Goal: Task Accomplishment & Management: Complete application form

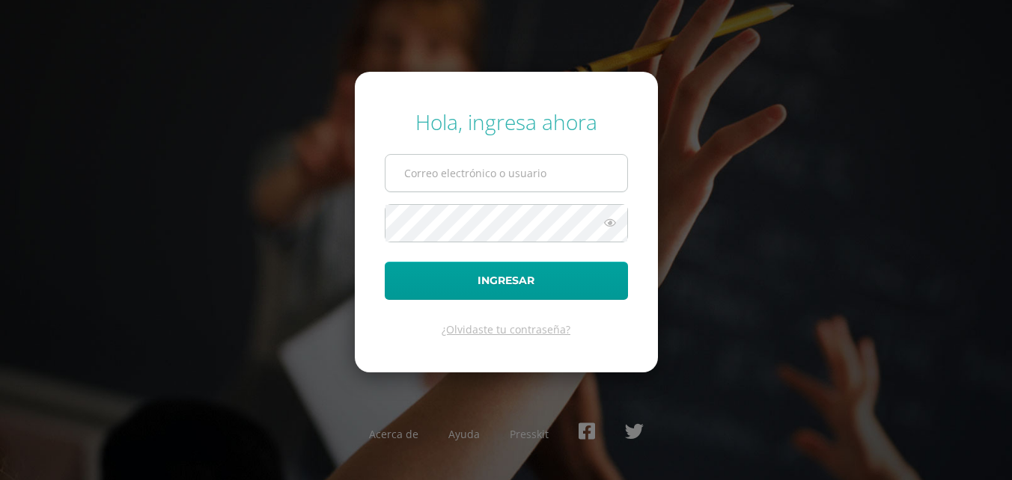
click at [525, 186] on input "text" at bounding box center [506, 173] width 242 height 37
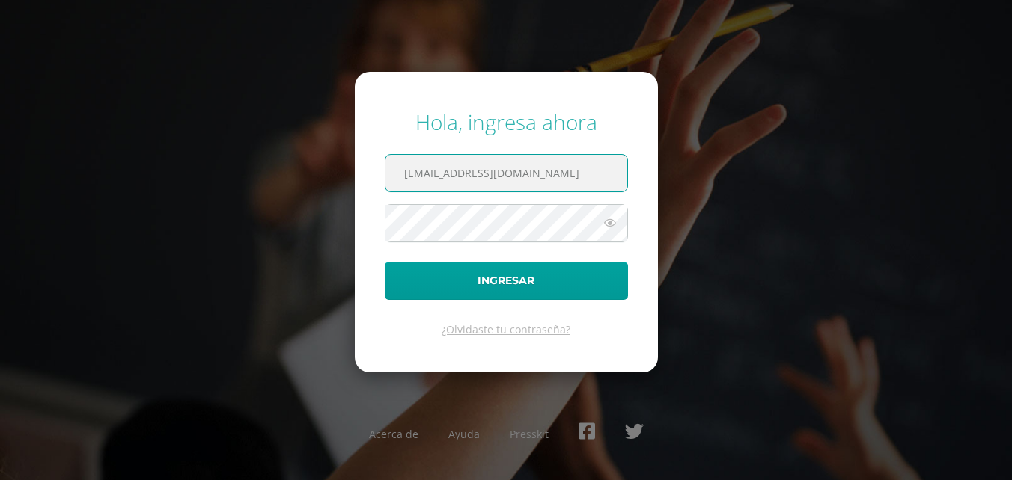
click at [578, 177] on input "2025@Colegiobelga.eddo.gt" at bounding box center [506, 173] width 242 height 37
type input "2"
drag, startPoint x: 429, startPoint y: 173, endPoint x: 425, endPoint y: 189, distance: 16.3
click at [429, 174] on input "20255918" at bounding box center [506, 173] width 242 height 37
click at [431, 175] on input "20255918" at bounding box center [506, 173] width 242 height 37
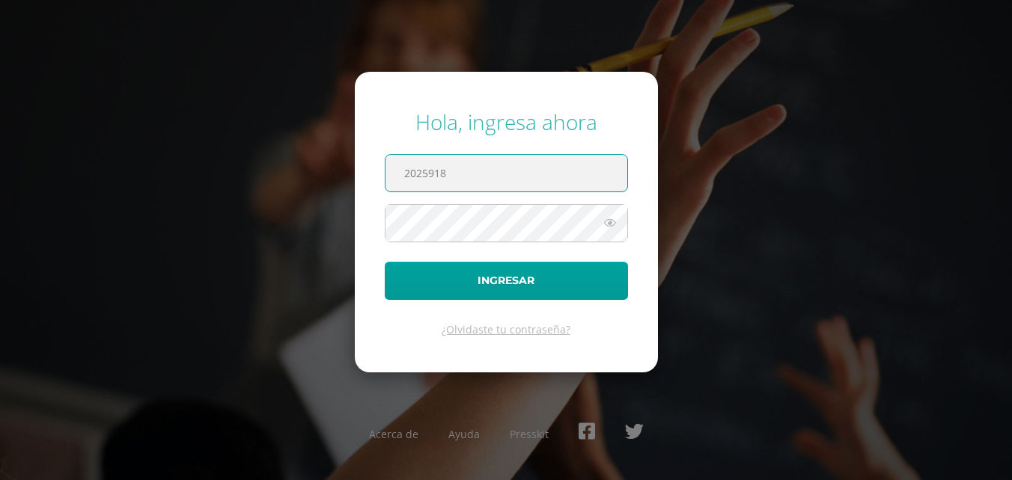
type input "2025918"
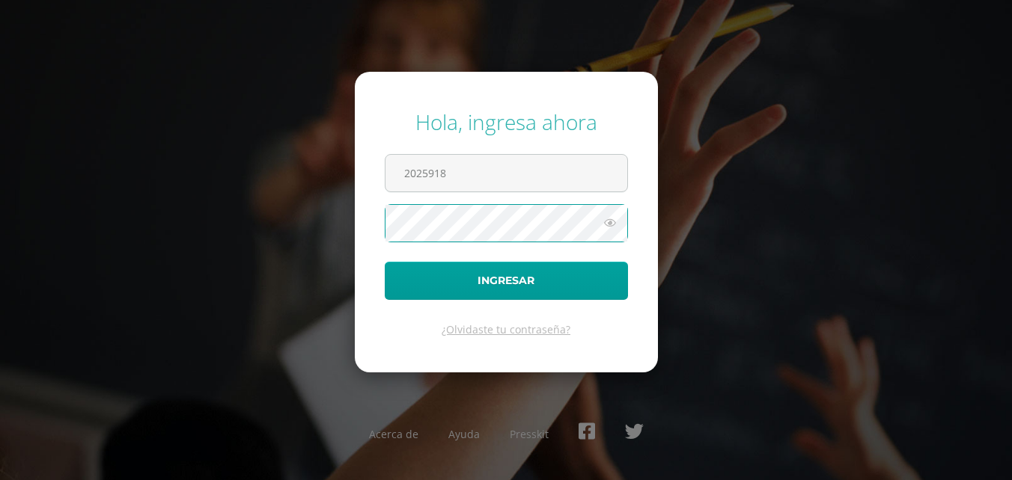
click at [385, 262] on button "Ingresar" at bounding box center [506, 281] width 243 height 38
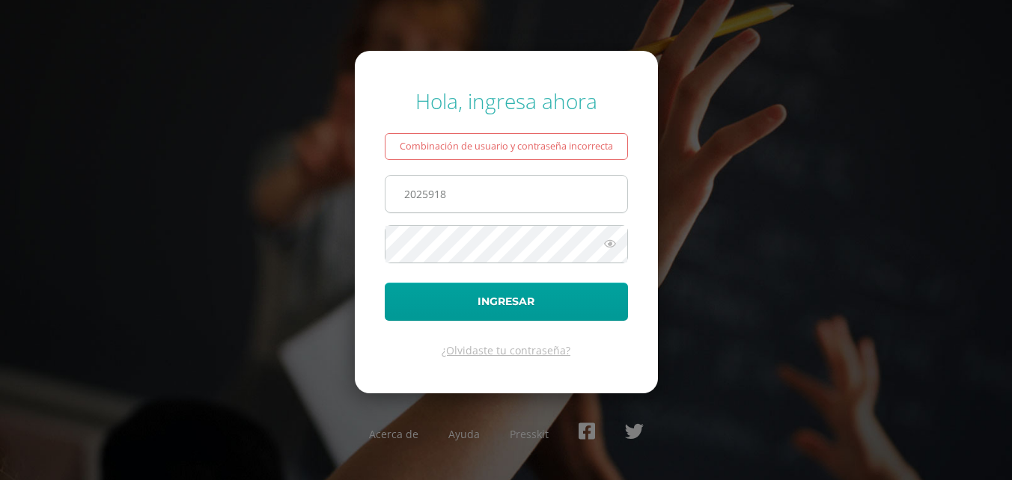
click at [490, 194] on input "2025918" at bounding box center [506, 194] width 242 height 37
type input "2"
type input "o"
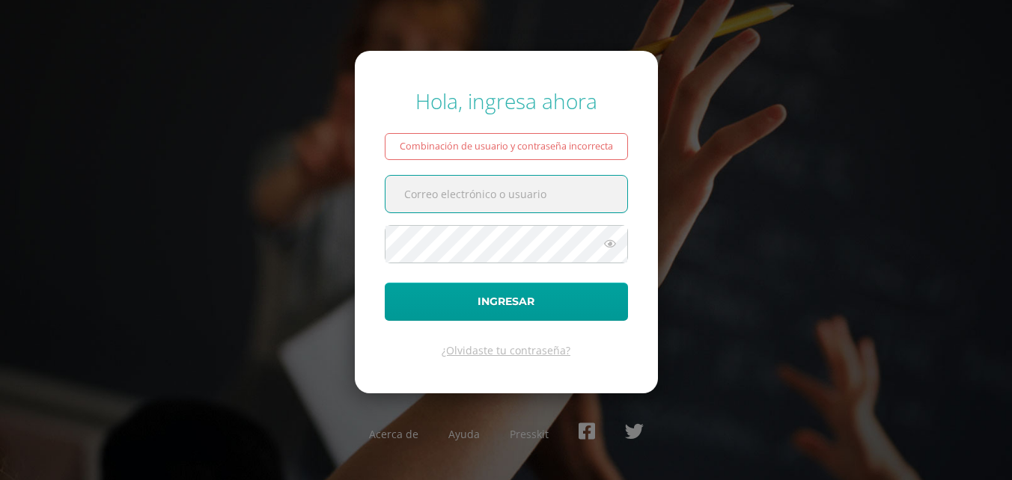
click at [477, 191] on input "text" at bounding box center [506, 194] width 242 height 37
click at [533, 191] on input "[EMAIL_ADDRESS][DOMAIN_NAME]" at bounding box center [506, 194] width 242 height 37
click at [530, 192] on input "[EMAIL_ADDRESS][DOMAIN_NAME]" at bounding box center [506, 194] width 242 height 37
type input "[EMAIL_ADDRESS][DOMAIN_NAME]"
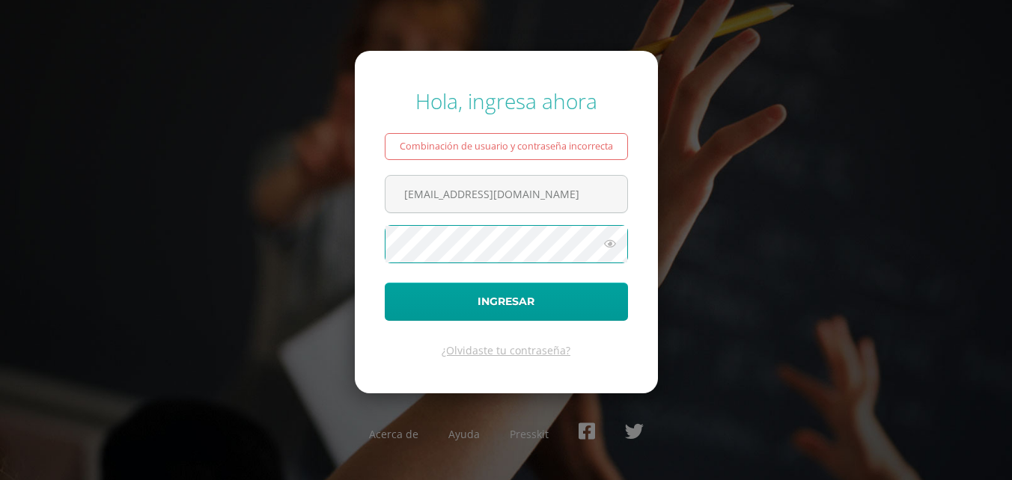
click at [385, 283] on button "Ingresar" at bounding box center [506, 302] width 243 height 38
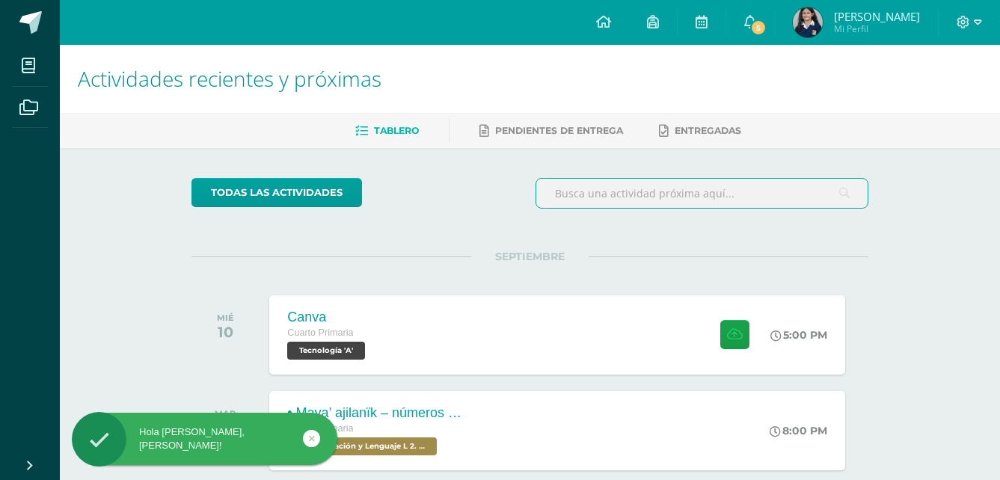
click at [734, 197] on input "text" at bounding box center [701, 193] width 331 height 29
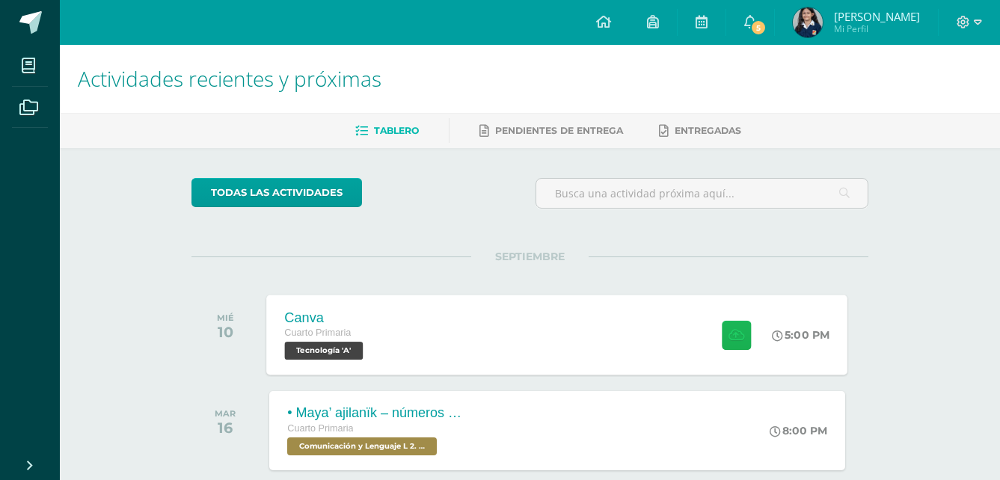
click at [736, 343] on button at bounding box center [736, 334] width 29 height 29
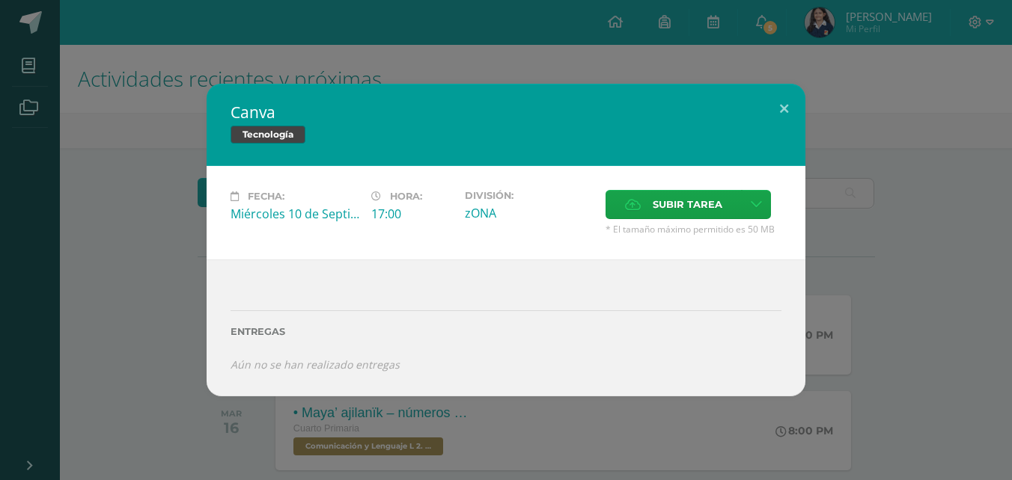
drag, startPoint x: 592, startPoint y: 182, endPoint x: 576, endPoint y: 173, distance: 18.1
click at [576, 173] on div "Fecha: Miércoles 10 de Septiembre Hora: 17:00 División: zONA Subir tarea" at bounding box center [506, 213] width 599 height 94
click at [731, 196] on label "Subir tarea" at bounding box center [673, 204] width 136 height 29
click at [0, 0] on input "Subir tarea" at bounding box center [0, 0] width 0 height 0
click at [638, 196] on label "Subir tarea" at bounding box center [673, 204] width 136 height 29
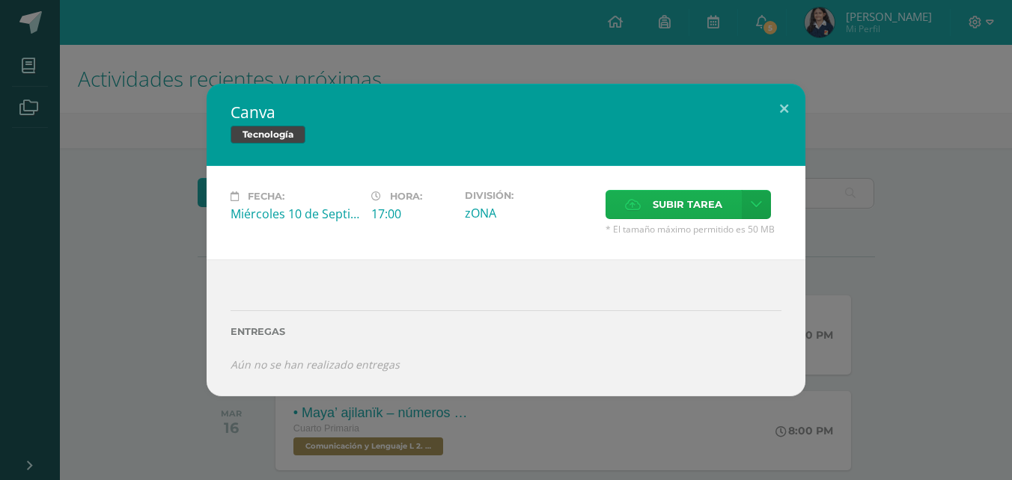
click at [0, 0] on input "Subir tarea" at bounding box center [0, 0] width 0 height 0
click at [263, 129] on span "Tecnología" at bounding box center [267, 135] width 75 height 18
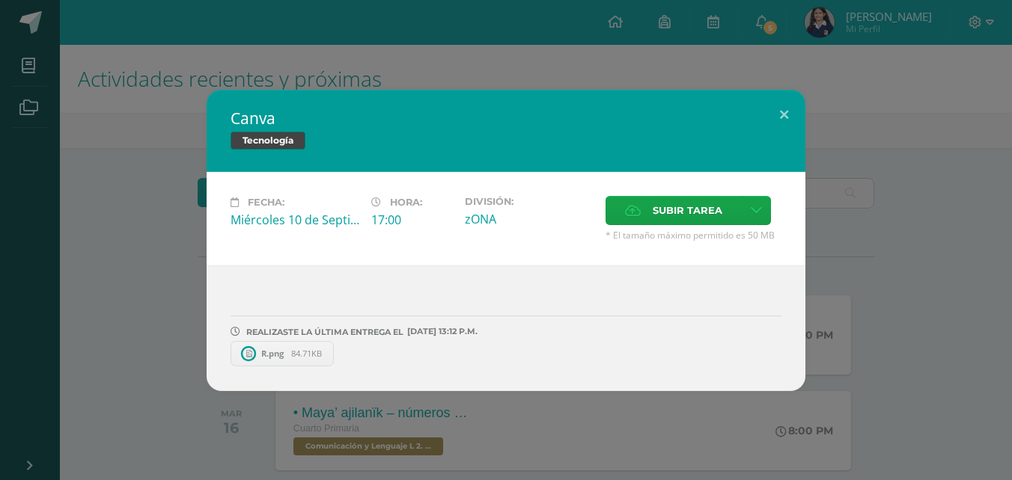
click at [310, 348] on span "84.71KB" at bounding box center [306, 353] width 31 height 11
click at [338, 347] on span at bounding box center [334, 354] width 25 height 16
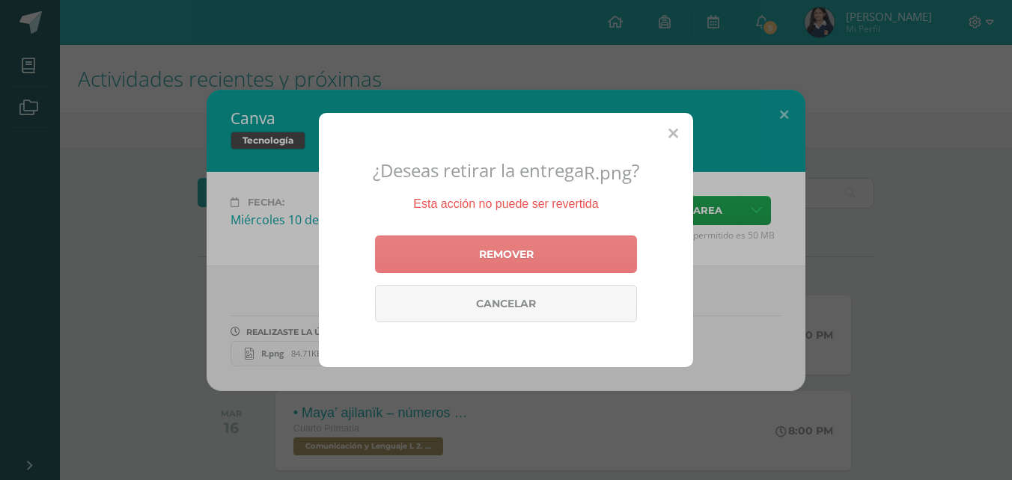
click at [518, 252] on link "Remover" at bounding box center [506, 254] width 262 height 37
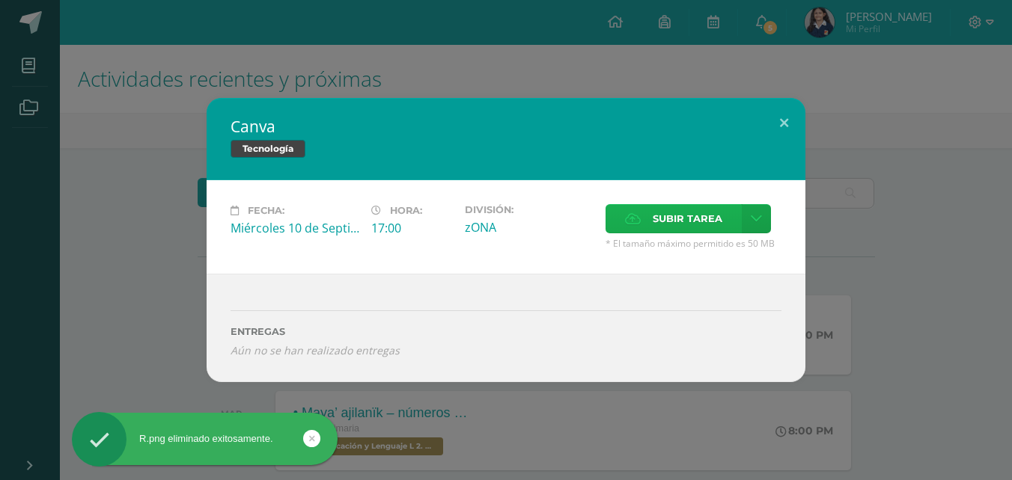
click at [650, 220] on label "Subir tarea" at bounding box center [673, 218] width 136 height 29
click at [0, 0] on input "Subir tarea" at bounding box center [0, 0] width 0 height 0
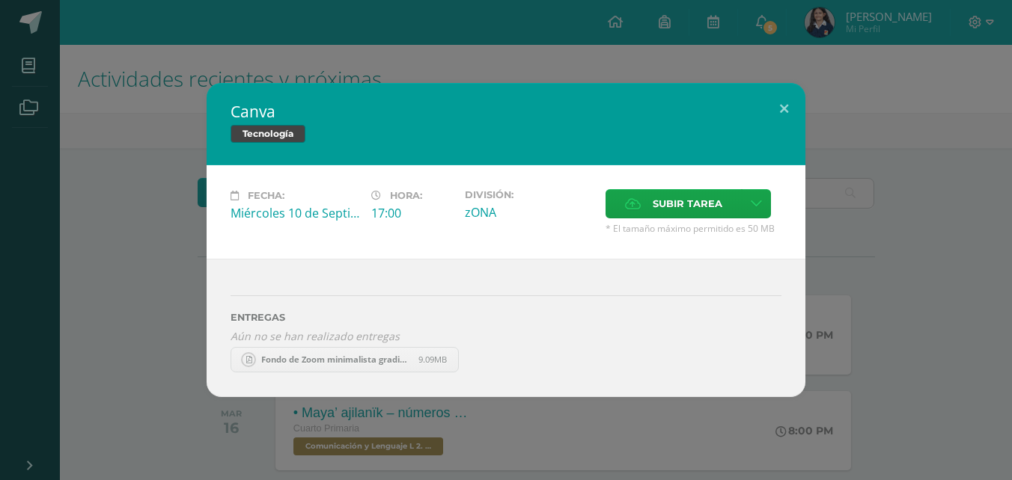
click at [272, 82] on div "Canva Tecnología Fecha: Miércoles 10 de Septiembre Hora: 17:00 División: zONA C…" at bounding box center [506, 240] width 1012 height 480
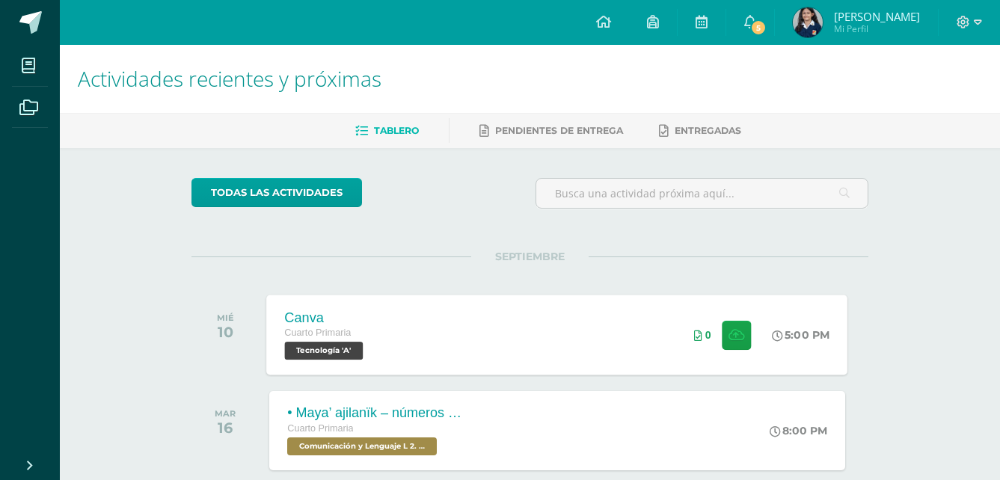
click at [698, 335] on icon at bounding box center [698, 336] width 8 height 10
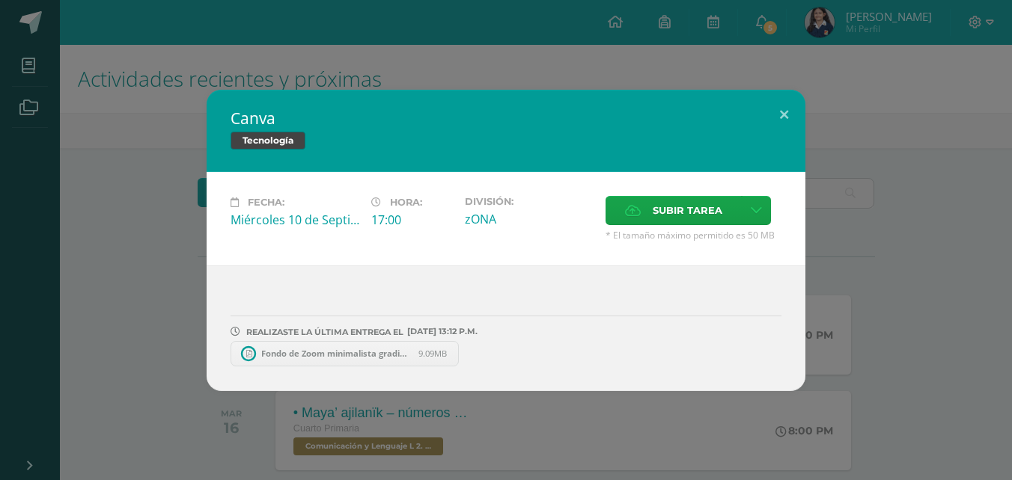
click at [371, 348] on span "Fondo de Zoom minimalista gradiente con nombre sobre una charla de diseño y est…" at bounding box center [336, 353] width 165 height 11
click at [688, 207] on span "Subir tarea" at bounding box center [687, 211] width 70 height 28
click at [0, 0] on input "Subir tarea" at bounding box center [0, 0] width 0 height 0
click at [462, 352] on icon at bounding box center [459, 354] width 7 height 10
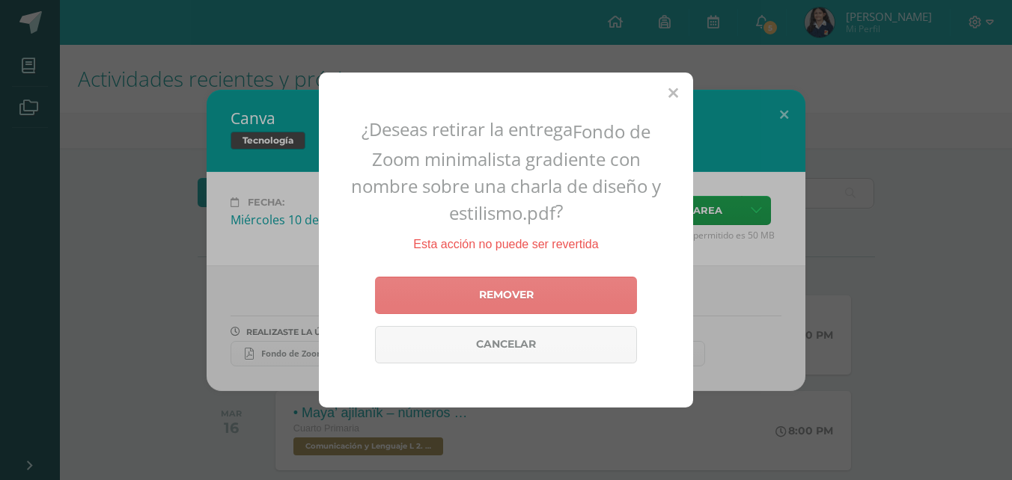
click at [476, 296] on link "Remover" at bounding box center [506, 295] width 262 height 37
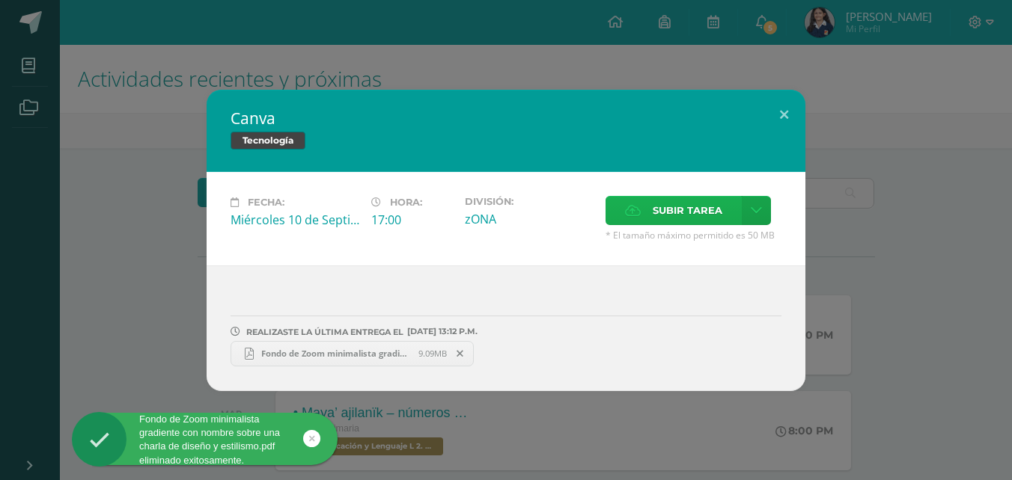
click at [651, 212] on label "Subir tarea" at bounding box center [673, 210] width 136 height 29
click at [0, 0] on input "Subir tarea" at bounding box center [0, 0] width 0 height 0
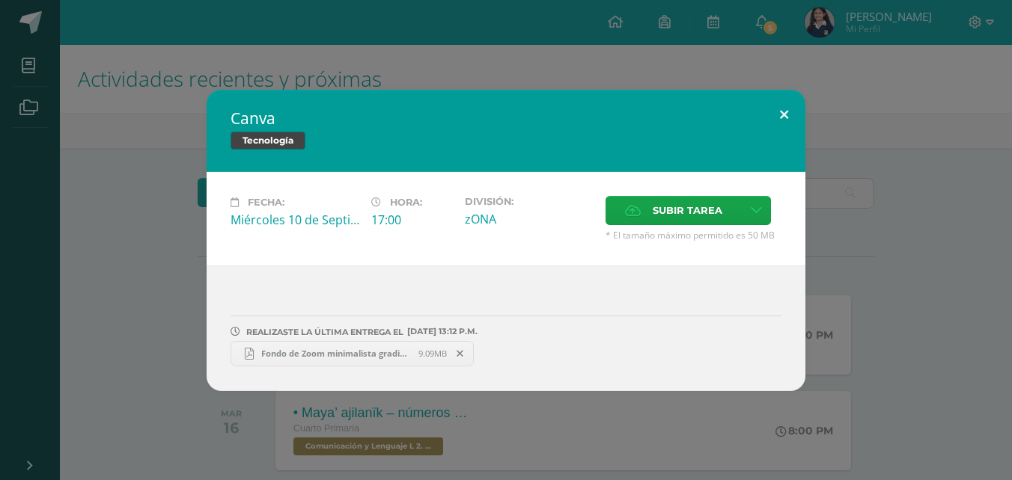
click at [783, 114] on button at bounding box center [783, 115] width 43 height 51
